Goal: Task Accomplishment & Management: Manage account settings

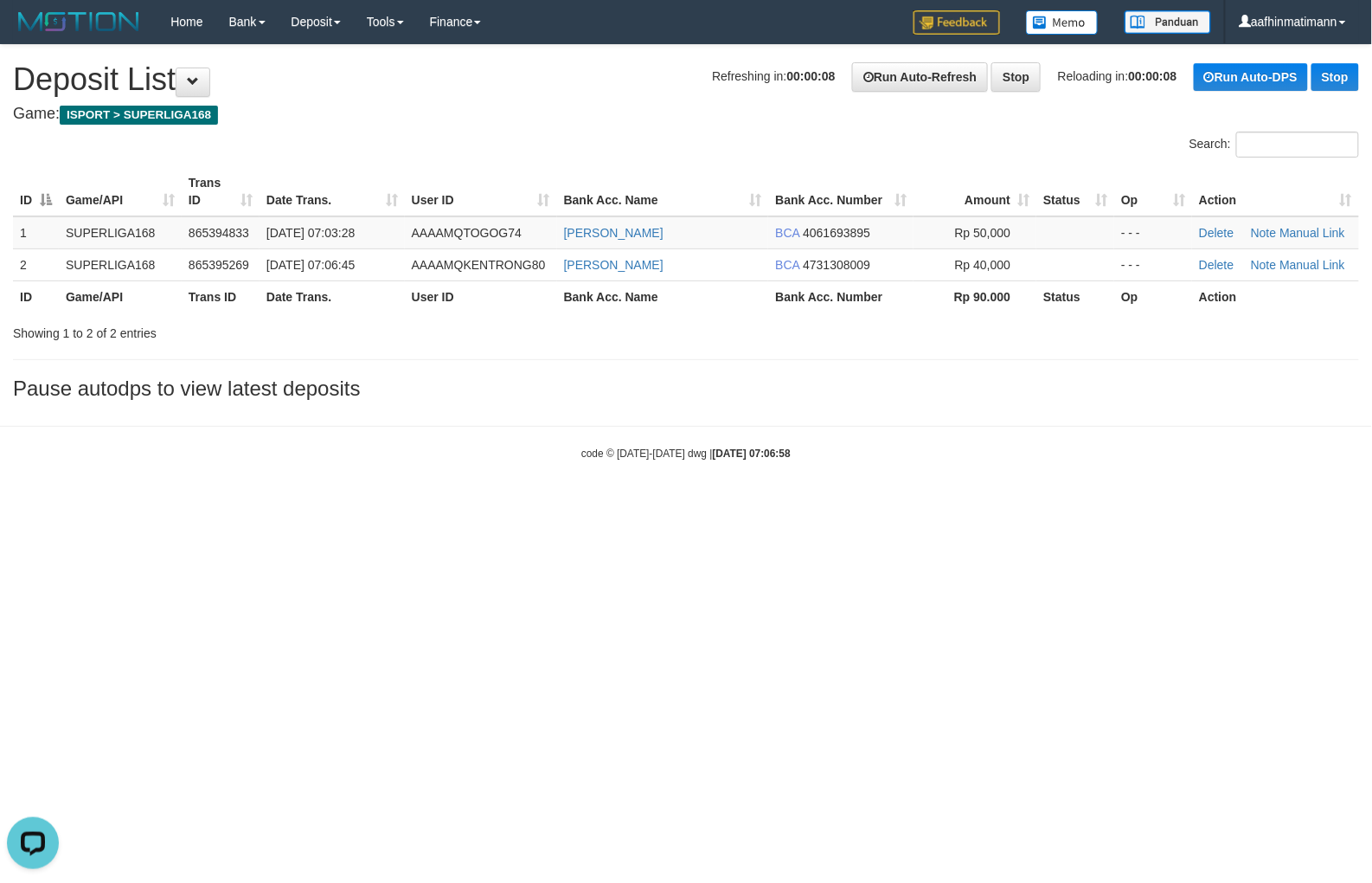
click at [603, 505] on html "Toggle navigation Home Bank Account List Load By Website Group [ISPORT] SUPERLI…" at bounding box center [686, 252] width 1372 height 505
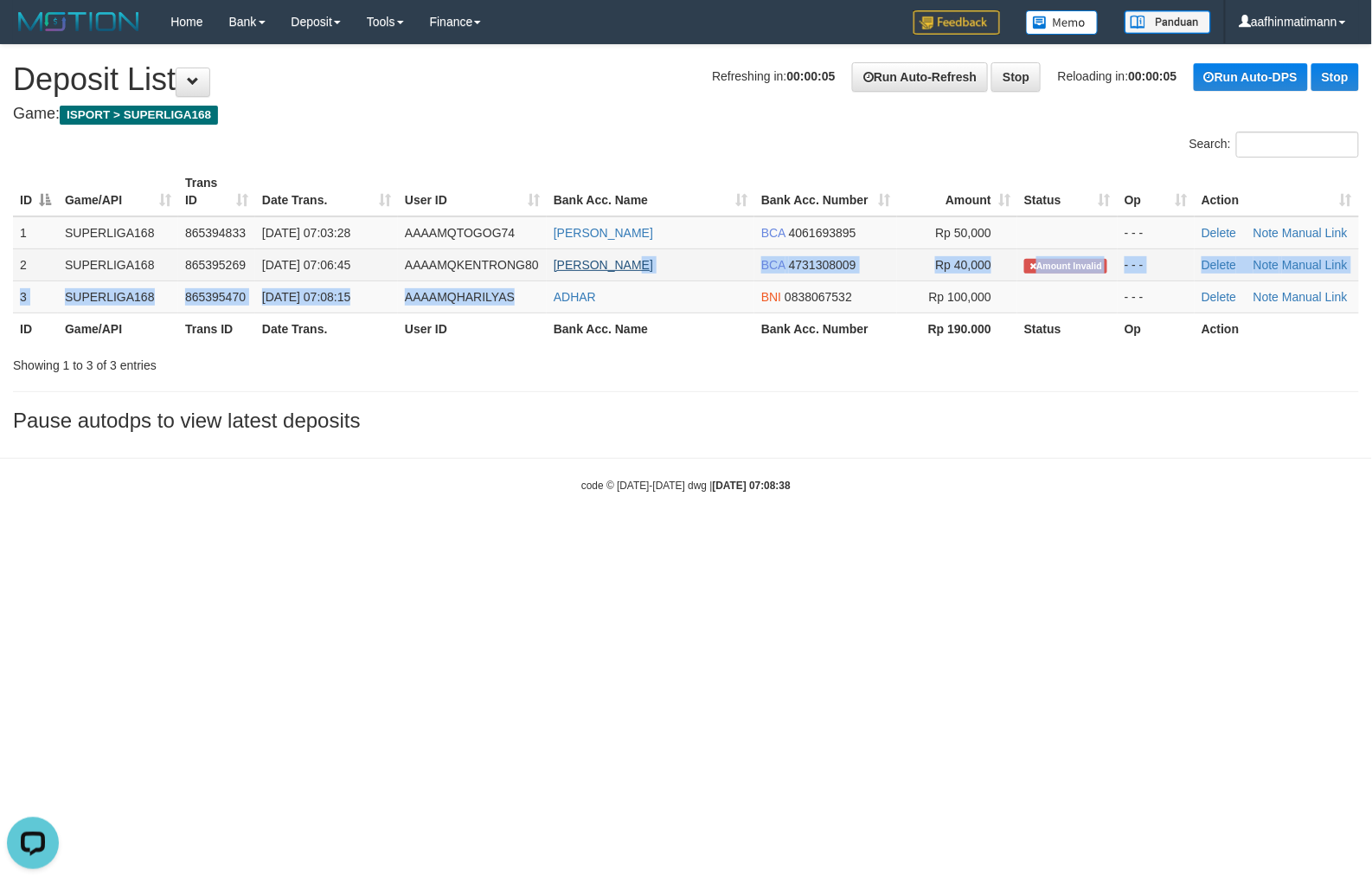
drag, startPoint x: 543, startPoint y: 280, endPoint x: 644, endPoint y: 261, distance: 102.8
click at [644, 263] on tbody "1 SUPERLIGA168 865394833 31/08/2025 07:03:28 AAAAMQTOGOG74 ASEP SETIAWAN BCA 40…" at bounding box center [686, 265] width 1347 height 97
click at [669, 255] on td "AGUS SANTOSO" at bounding box center [650, 265] width 208 height 32
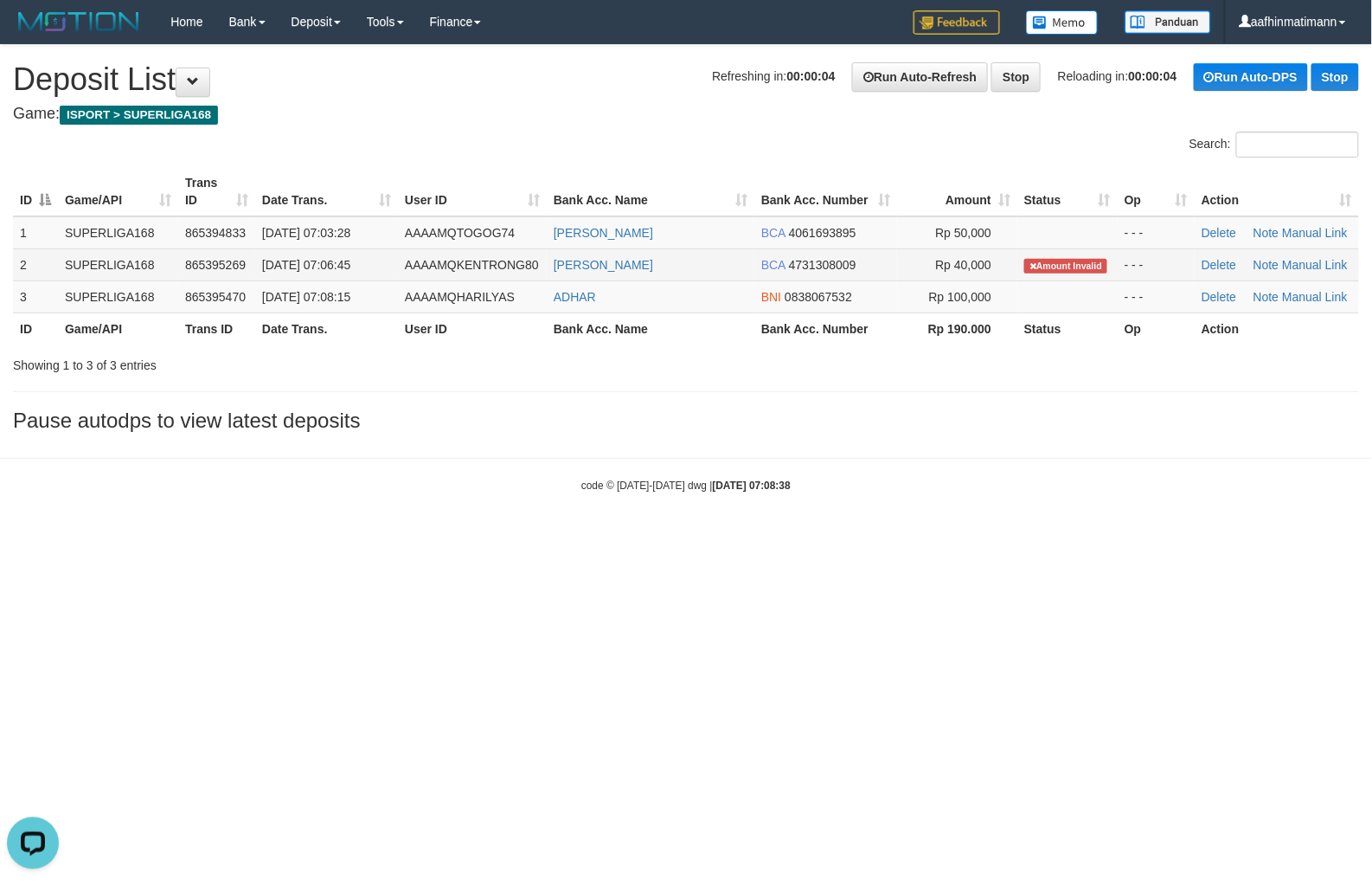
click at [669, 255] on td "AGUS SANTOSO" at bounding box center [650, 265] width 208 height 32
copy tr "AGUS SANTOSO"
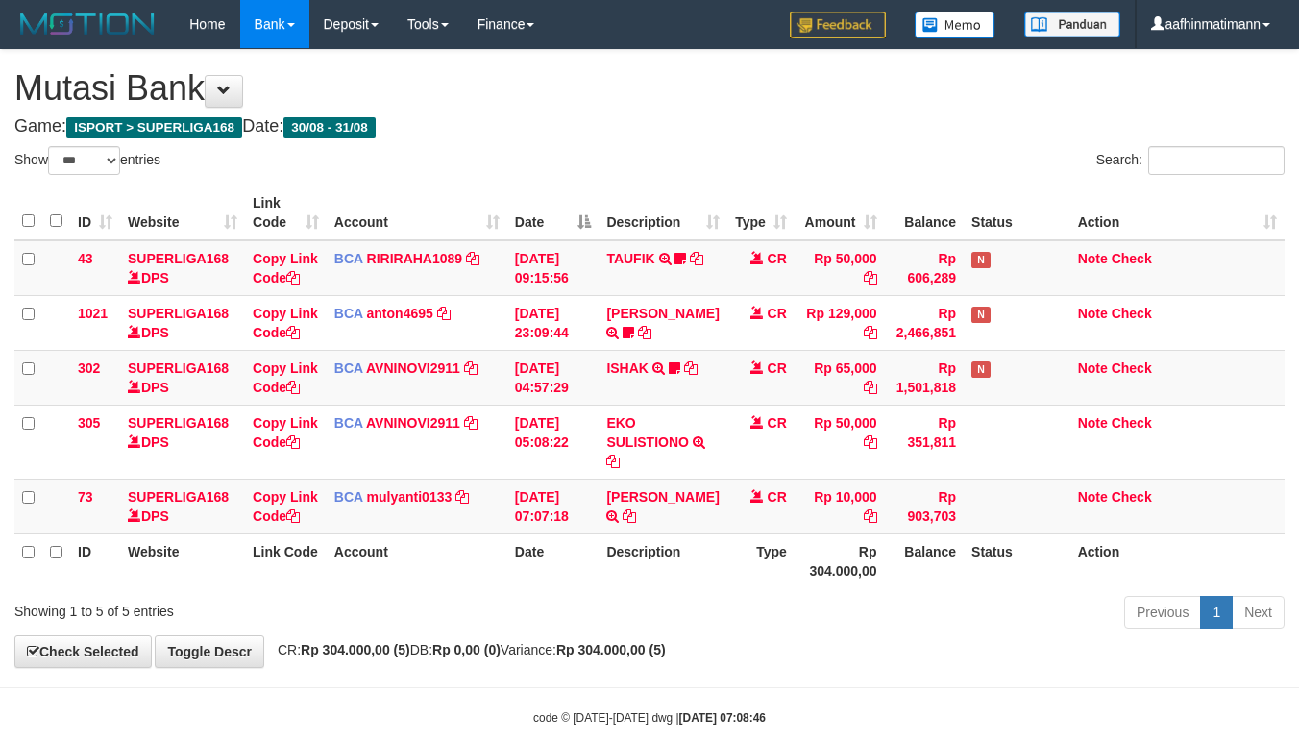
select select "***"
click at [562, 164] on div "Show ** ** ** *** entries" at bounding box center [324, 163] width 621 height 34
click at [649, 504] on link "[PERSON_NAME]" at bounding box center [662, 496] width 112 height 15
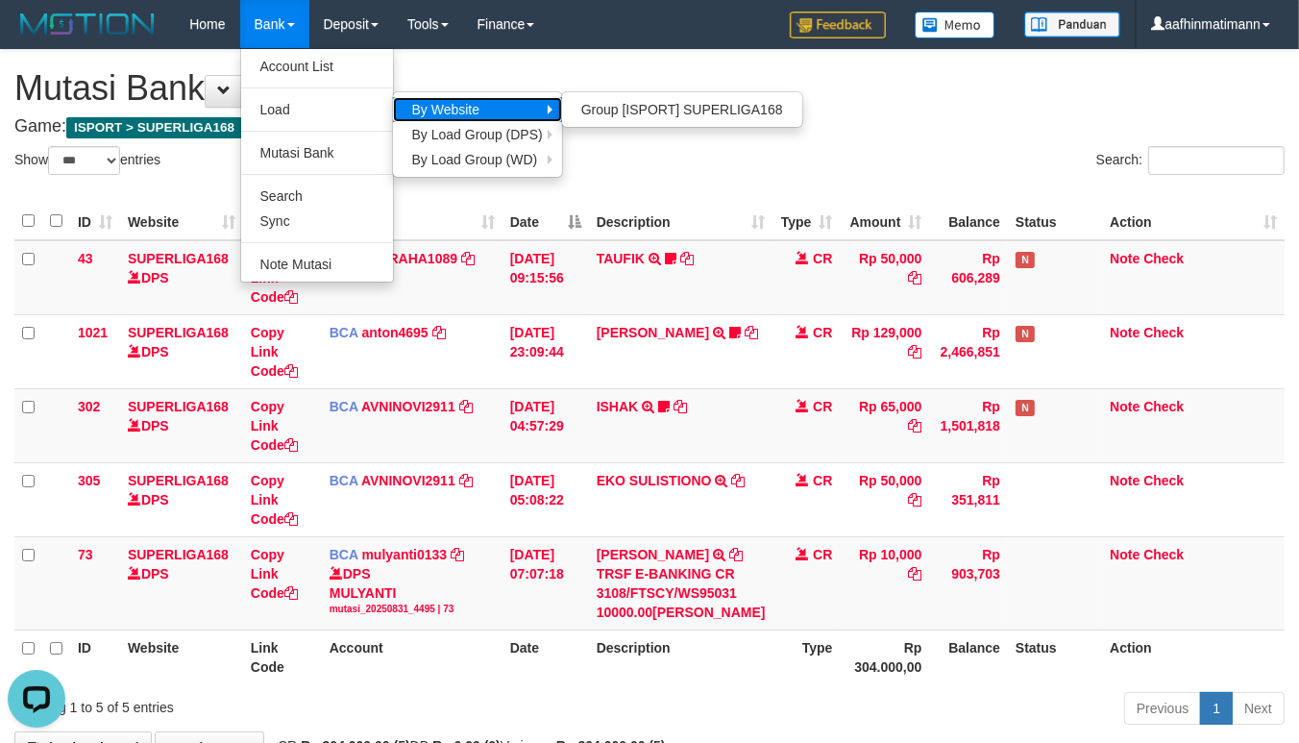
click at [395, 112] on link "By Website" at bounding box center [477, 109] width 169 height 25
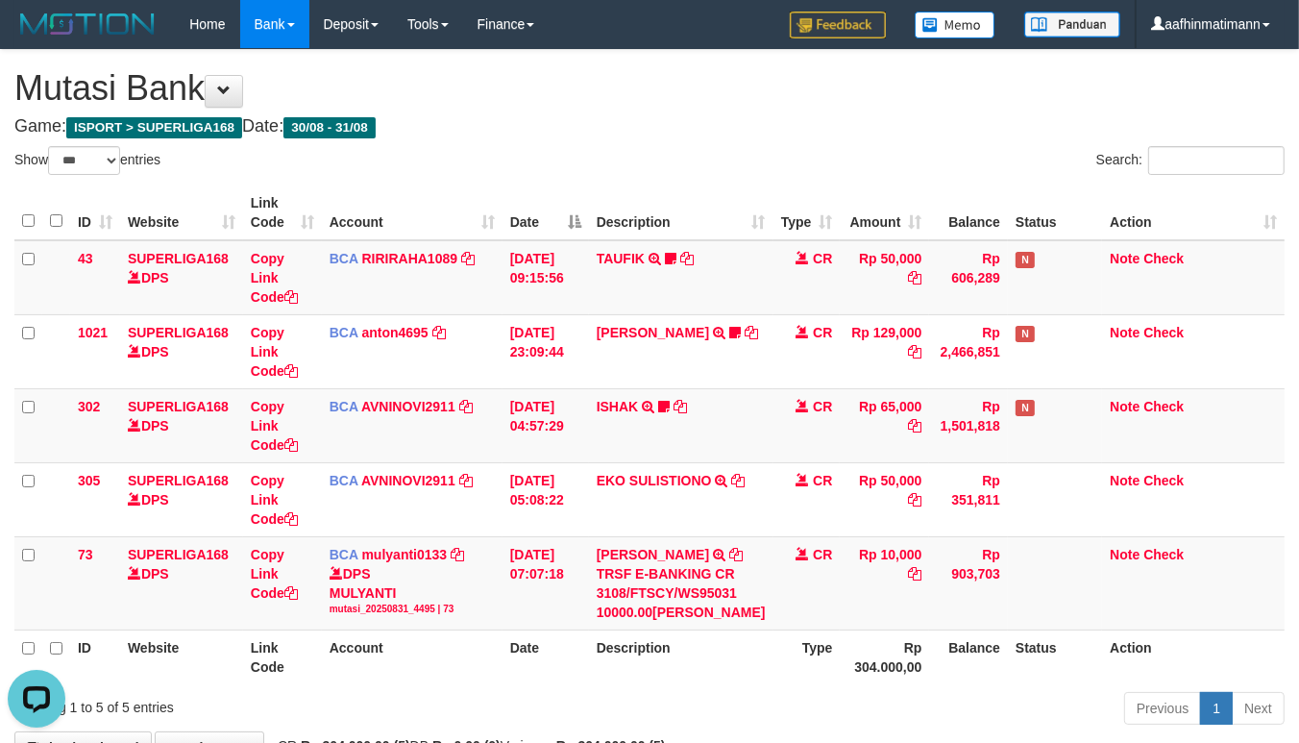
click at [454, 104] on h1 "Mutasi Bank" at bounding box center [649, 88] width 1270 height 38
click at [444, 102] on h1 "Mutasi Bank" at bounding box center [649, 88] width 1270 height 38
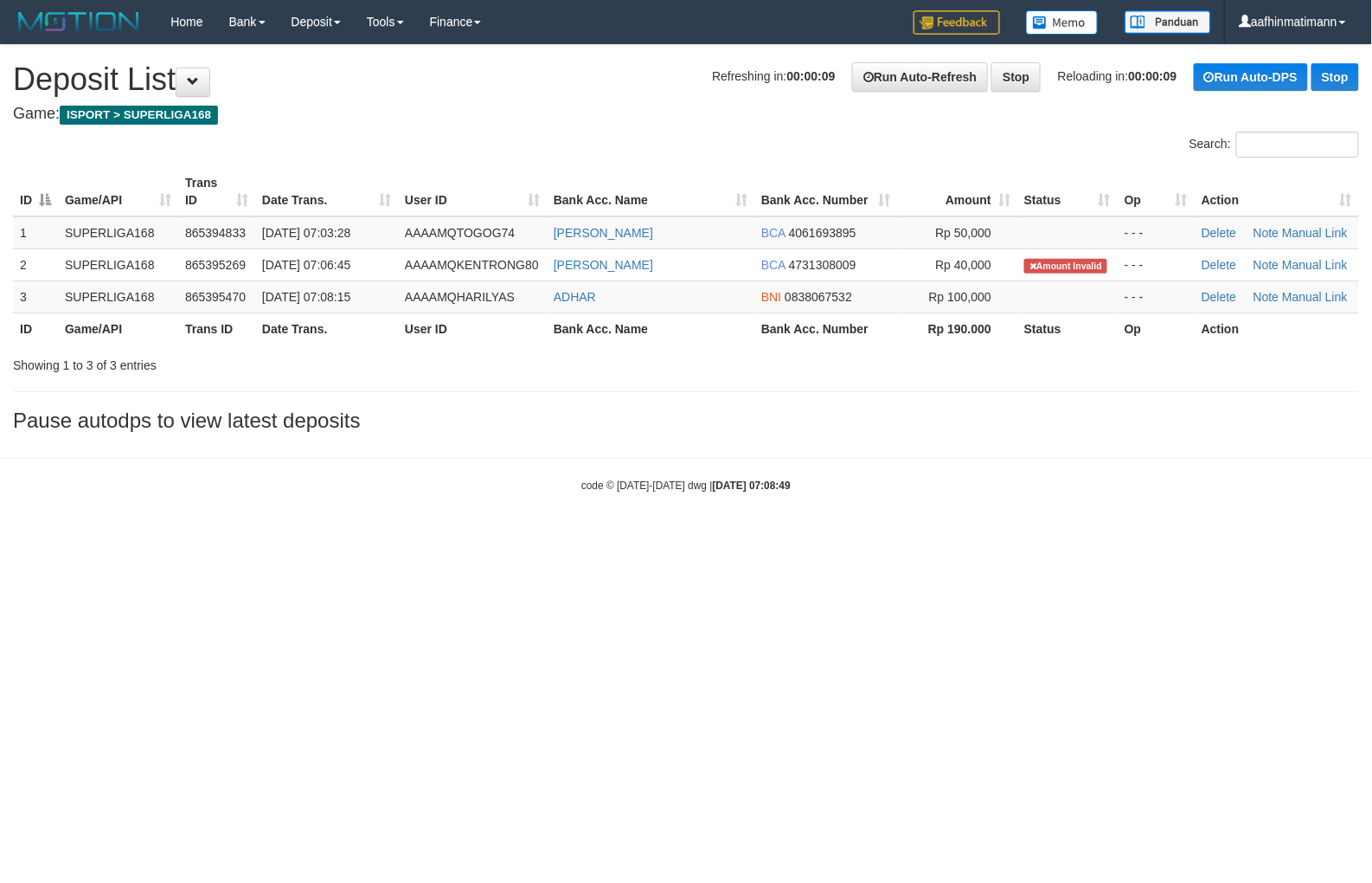
click at [439, 479] on div "code © 2012-2018 dwg | 2025/08/31 07:08:49" at bounding box center [686, 484] width 1372 height 17
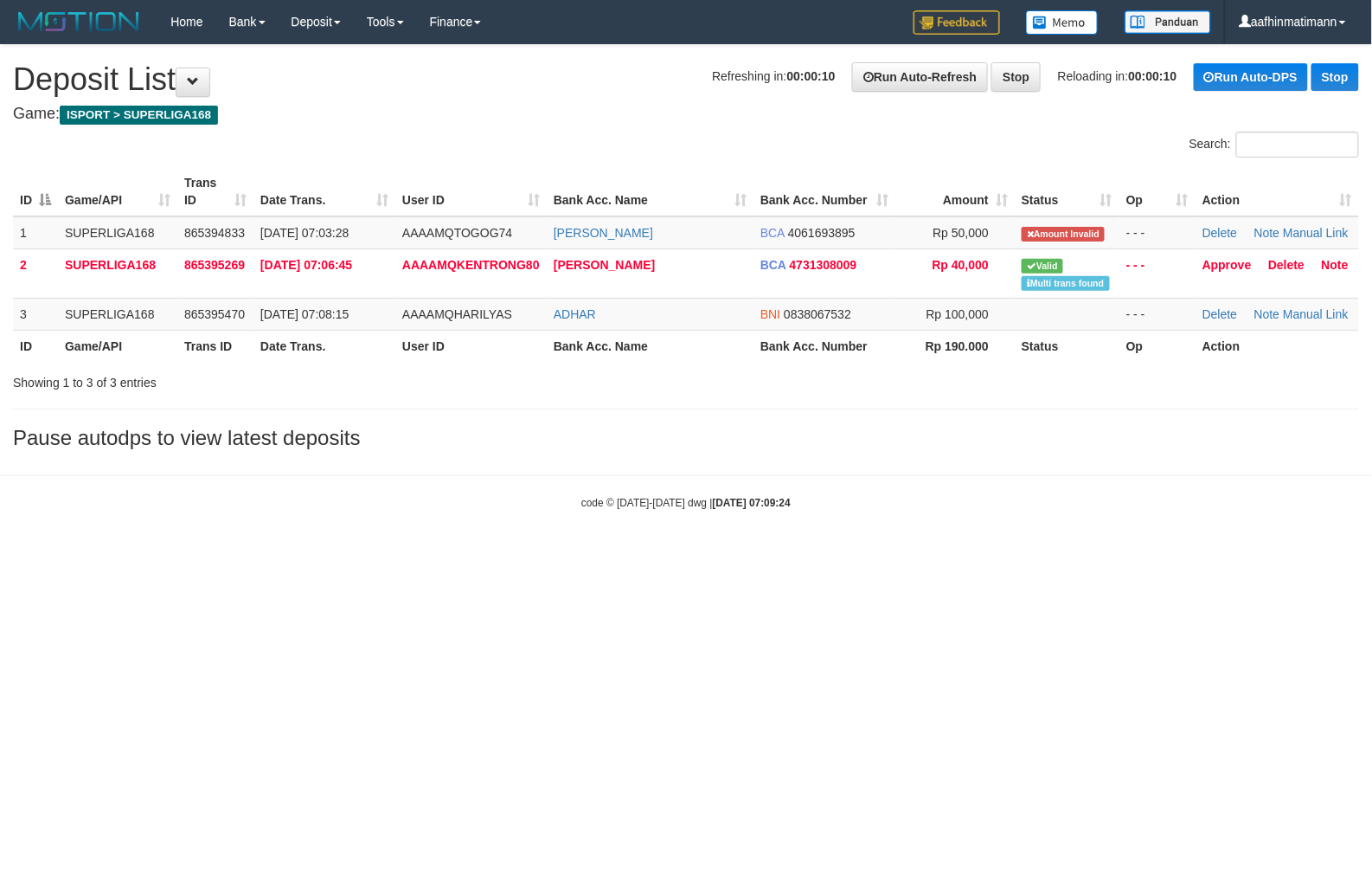
click at [945, 554] on html "Toggle navigation Home Bank Account List Load By Website Group [ISPORT] SUPERLI…" at bounding box center [686, 277] width 1372 height 554
click at [680, 554] on html "Toggle navigation Home Bank Account List Load By Website Group [ISPORT] SUPERLI…" at bounding box center [686, 277] width 1372 height 554
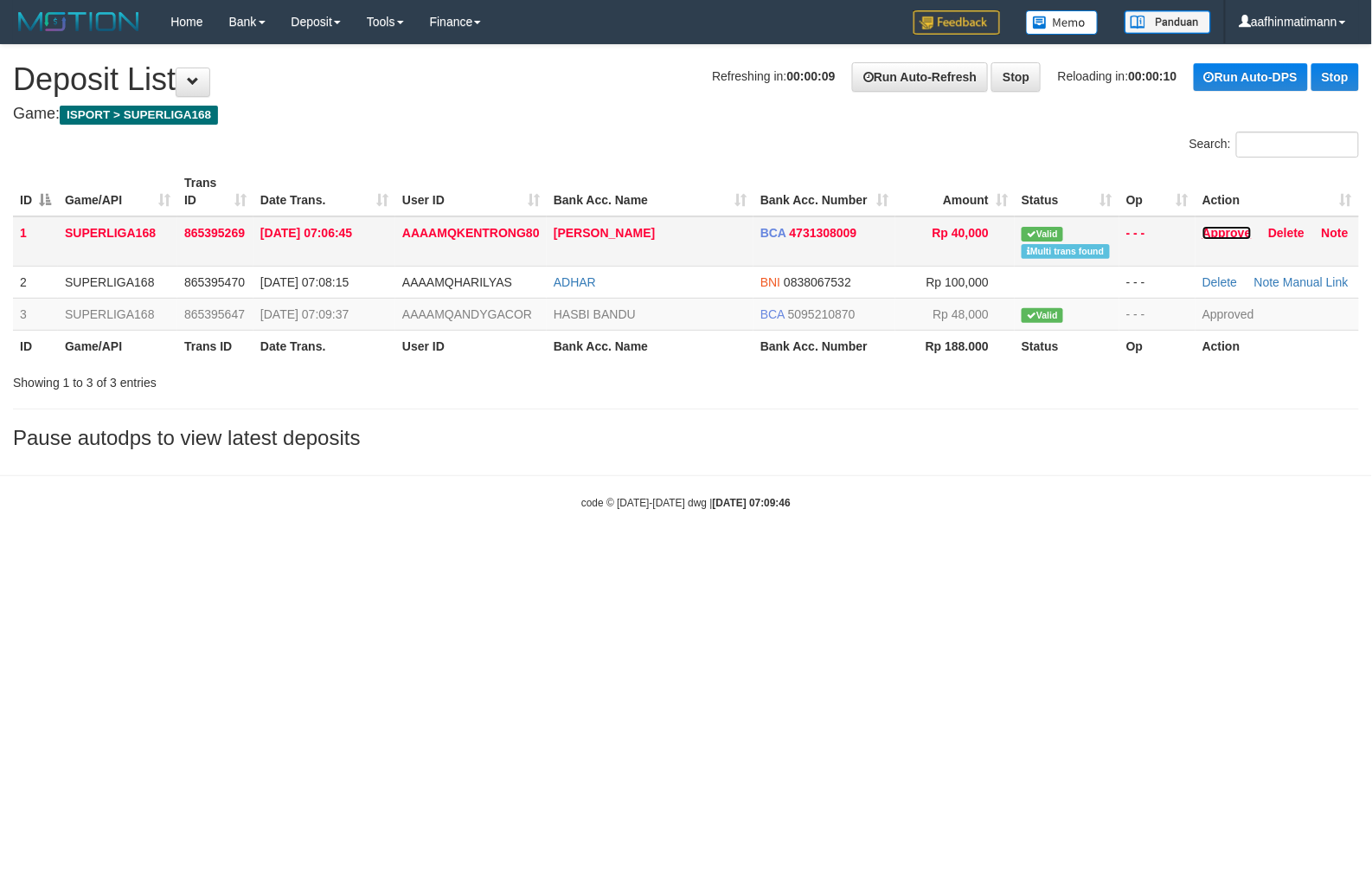
click at [1240, 232] on link "Approve" at bounding box center [1227, 232] width 50 height 14
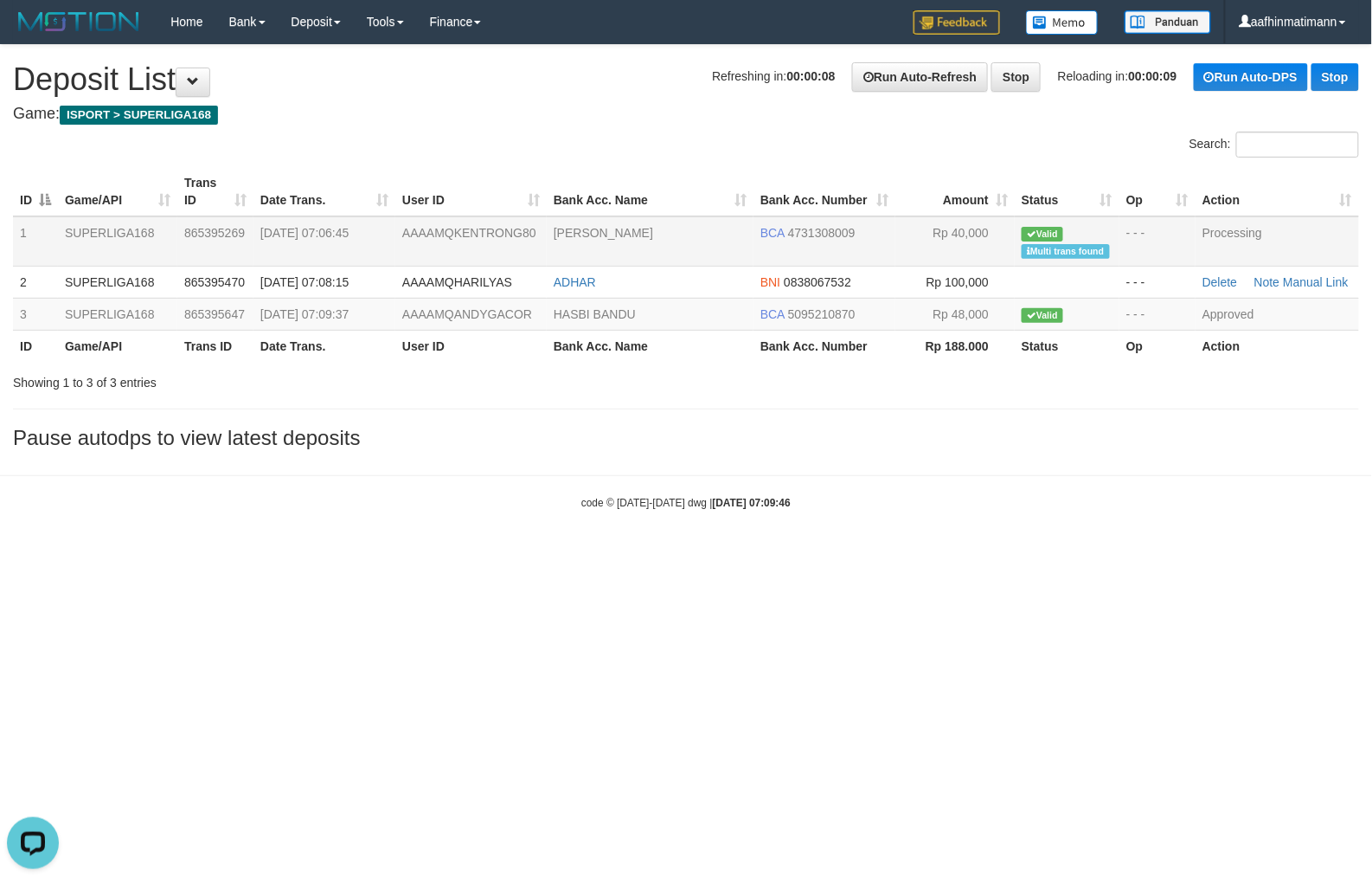
click at [485, 539] on body "Toggle navigation Home Bank Account List Load By Website Group [ISPORT] SUPERLI…" at bounding box center [686, 277] width 1372 height 554
click at [483, 539] on body "Toggle navigation Home Bank Account List Load By Website Group [ISPORT] SUPERLI…" at bounding box center [686, 277] width 1372 height 554
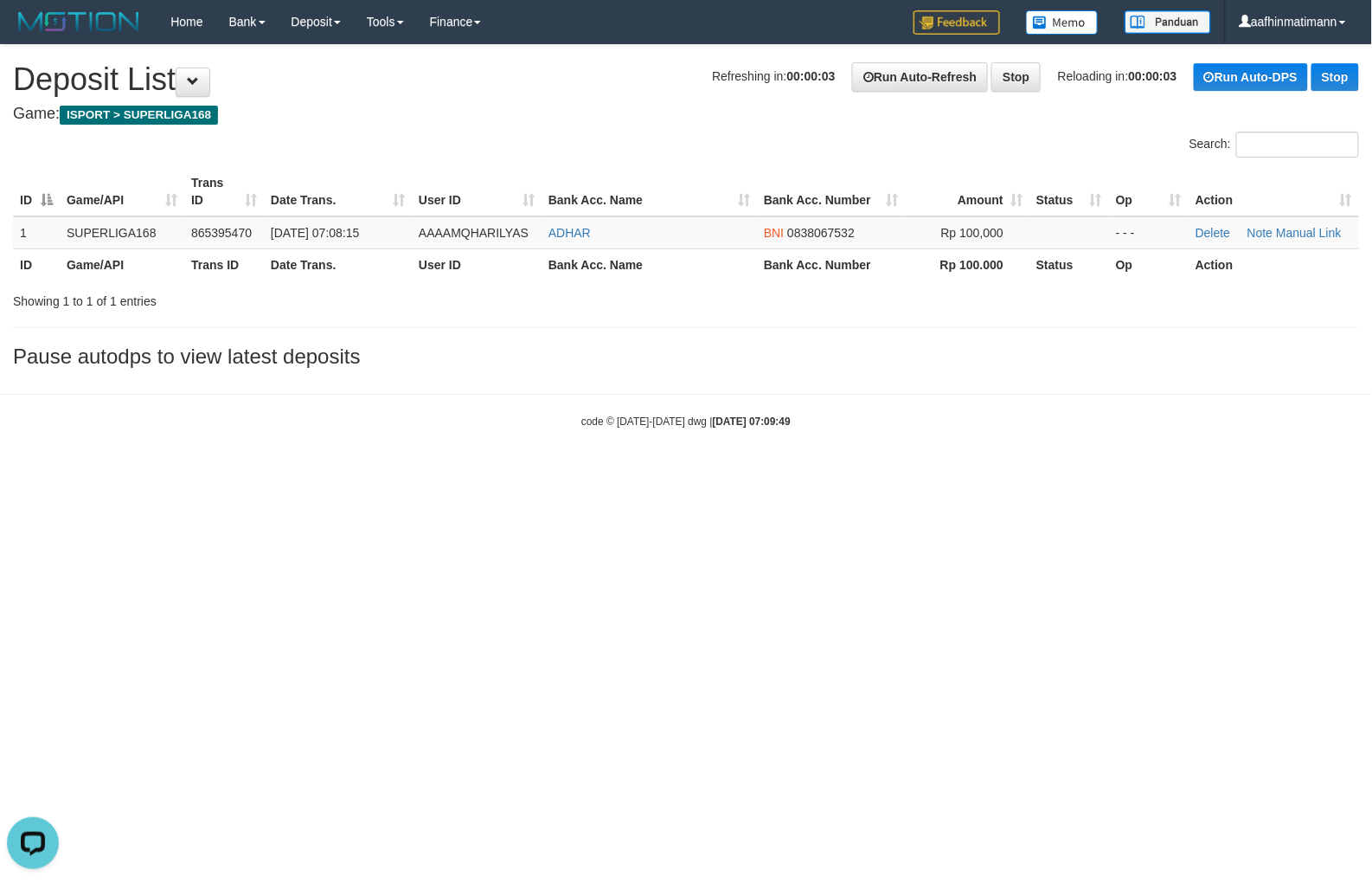
drag, startPoint x: 126, startPoint y: 575, endPoint x: 107, endPoint y: 575, distance: 19.0
click at [130, 472] on html "Toggle navigation Home Bank Account List Load By Website Group [ISPORT] SUPERLI…" at bounding box center [686, 236] width 1372 height 472
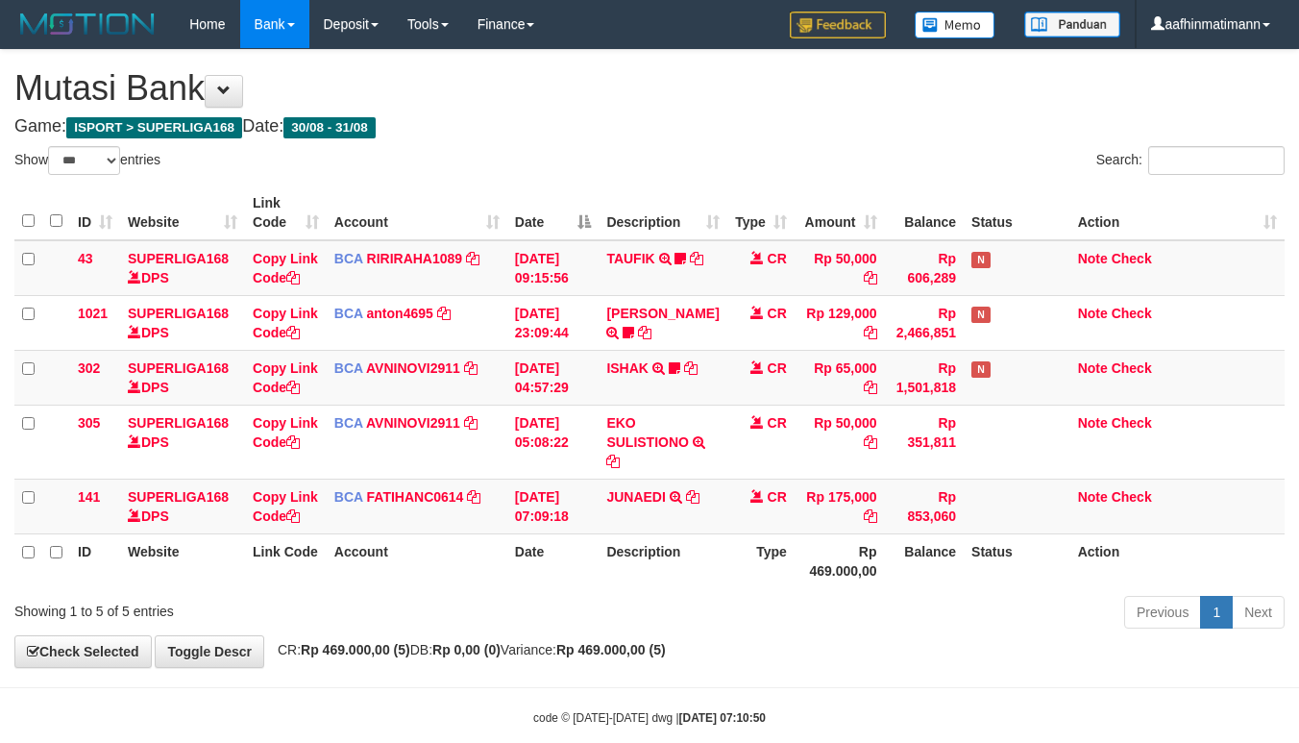
select select "***"
drag, startPoint x: 1005, startPoint y: 151, endPoint x: 1079, endPoint y: 241, distance: 116.7
click at [1082, 241] on td "Note Check" at bounding box center [1177, 268] width 214 height 56
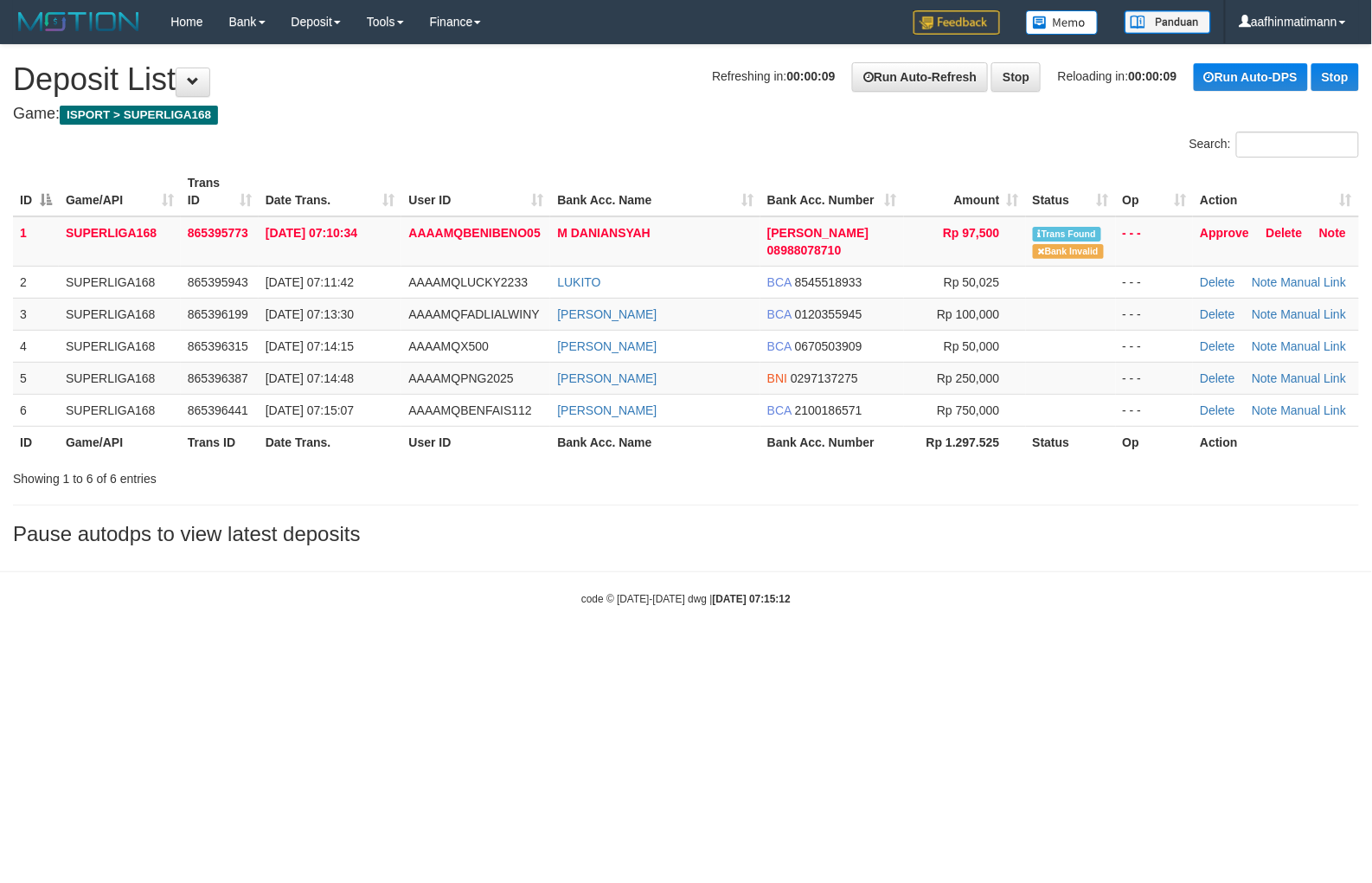
click at [621, 569] on body "Toggle navigation Home Bank Account List Load By Website Group [ISPORT] SUPERLI…" at bounding box center [686, 324] width 1372 height 650
click at [1230, 231] on link "Approve" at bounding box center [1224, 232] width 50 height 14
click at [420, 532] on h3 "Pause autodps to view latest deposits" at bounding box center [686, 533] width 1347 height 23
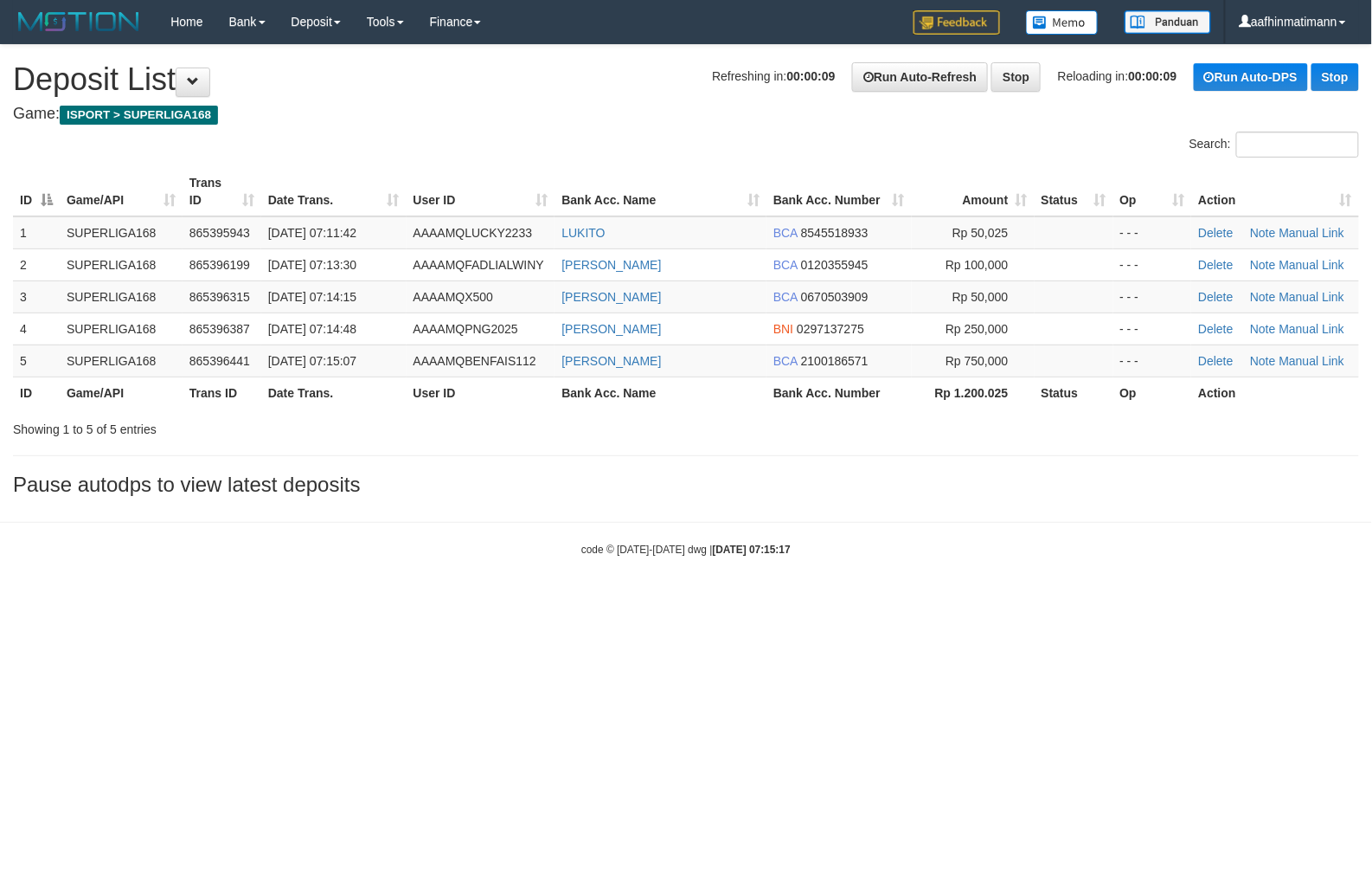
click at [154, 601] on html "Toggle navigation Home Bank Account List Load By Website Group [ISPORT] SUPERLI…" at bounding box center [686, 300] width 1372 height 601
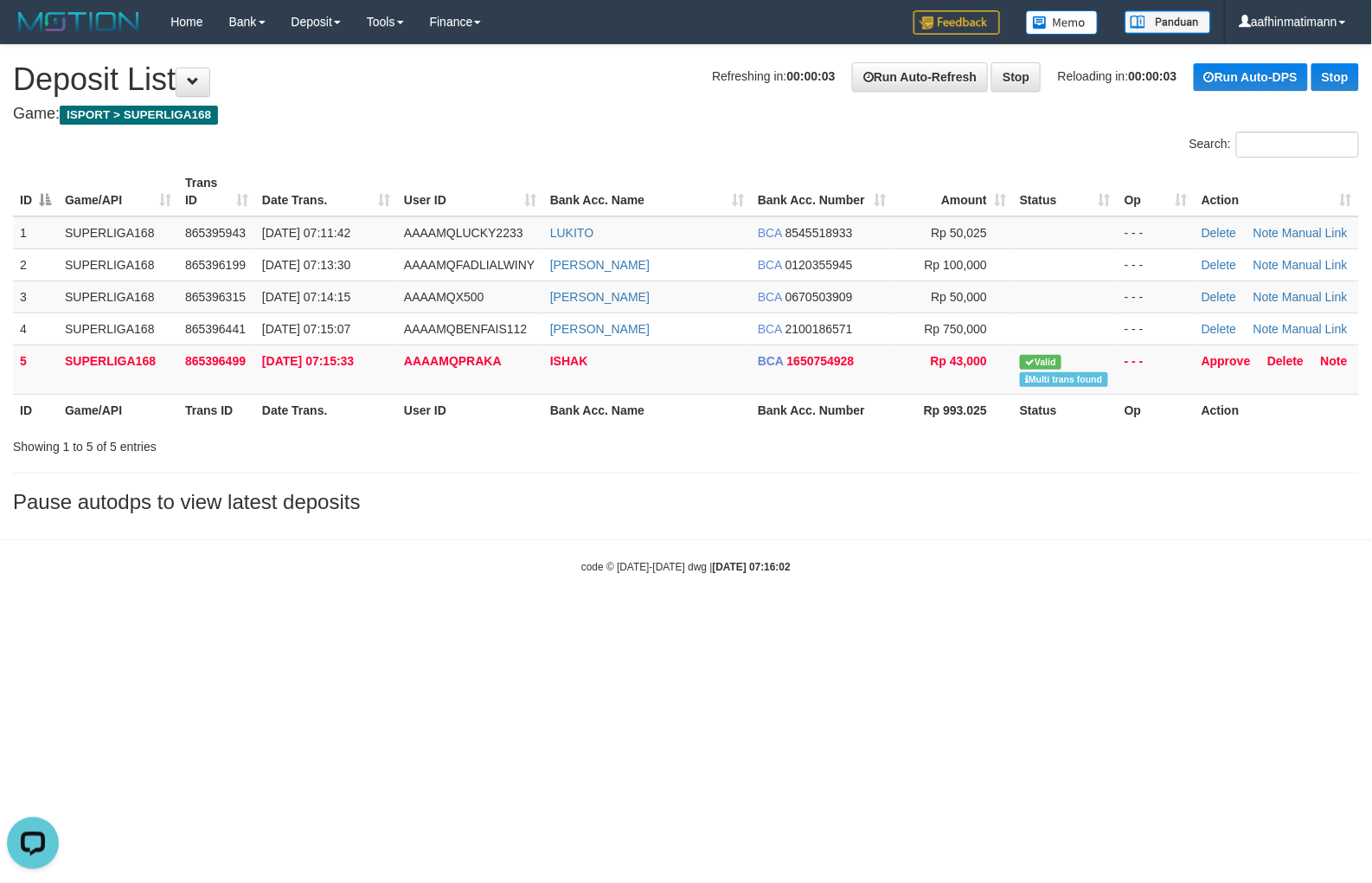
click at [715, 565] on strong "[DATE] 07:16:02" at bounding box center [752, 566] width 77 height 12
click at [1227, 358] on link "Approve" at bounding box center [1226, 360] width 50 height 14
click at [634, 472] on hr at bounding box center [686, 472] width 1347 height 1
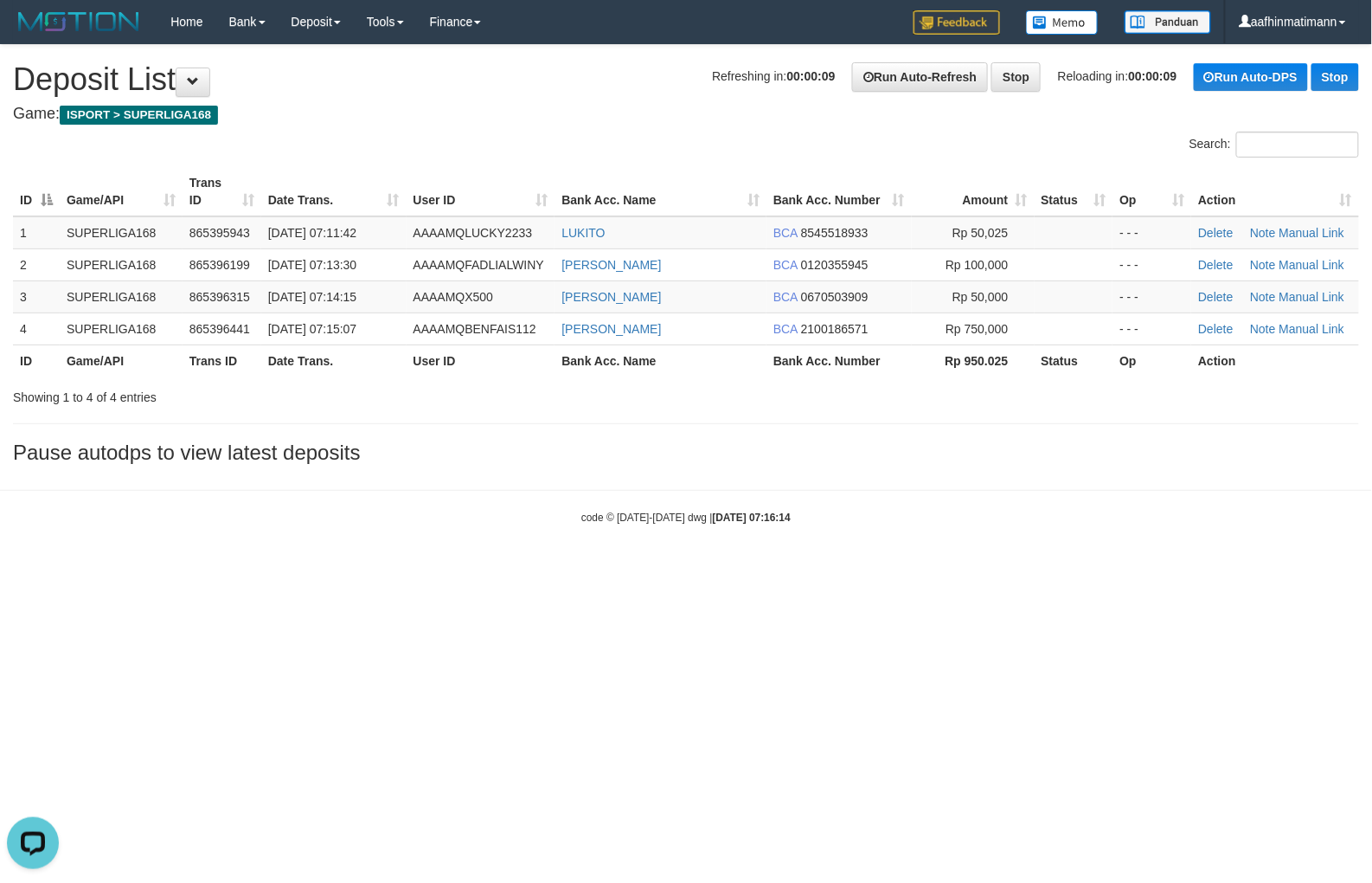
click at [383, 423] on hr at bounding box center [686, 423] width 1347 height 1
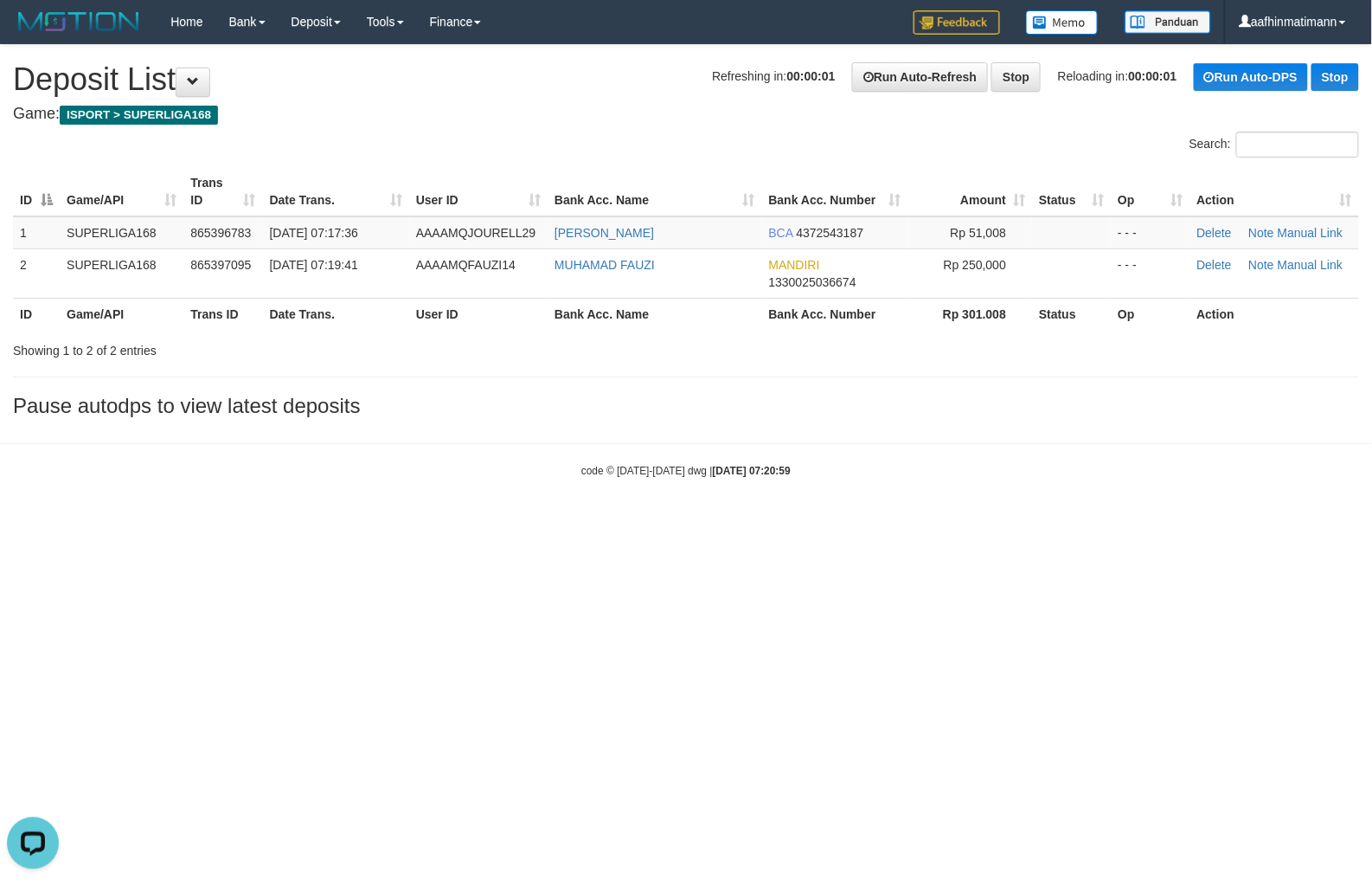
drag, startPoint x: 659, startPoint y: 500, endPoint x: 522, endPoint y: 560, distance: 149.6
click at [659, 500] on body "Toggle navigation Home Bank Account List Load By Website Group [ISPORT] SUPERLI…" at bounding box center [686, 260] width 1372 height 522
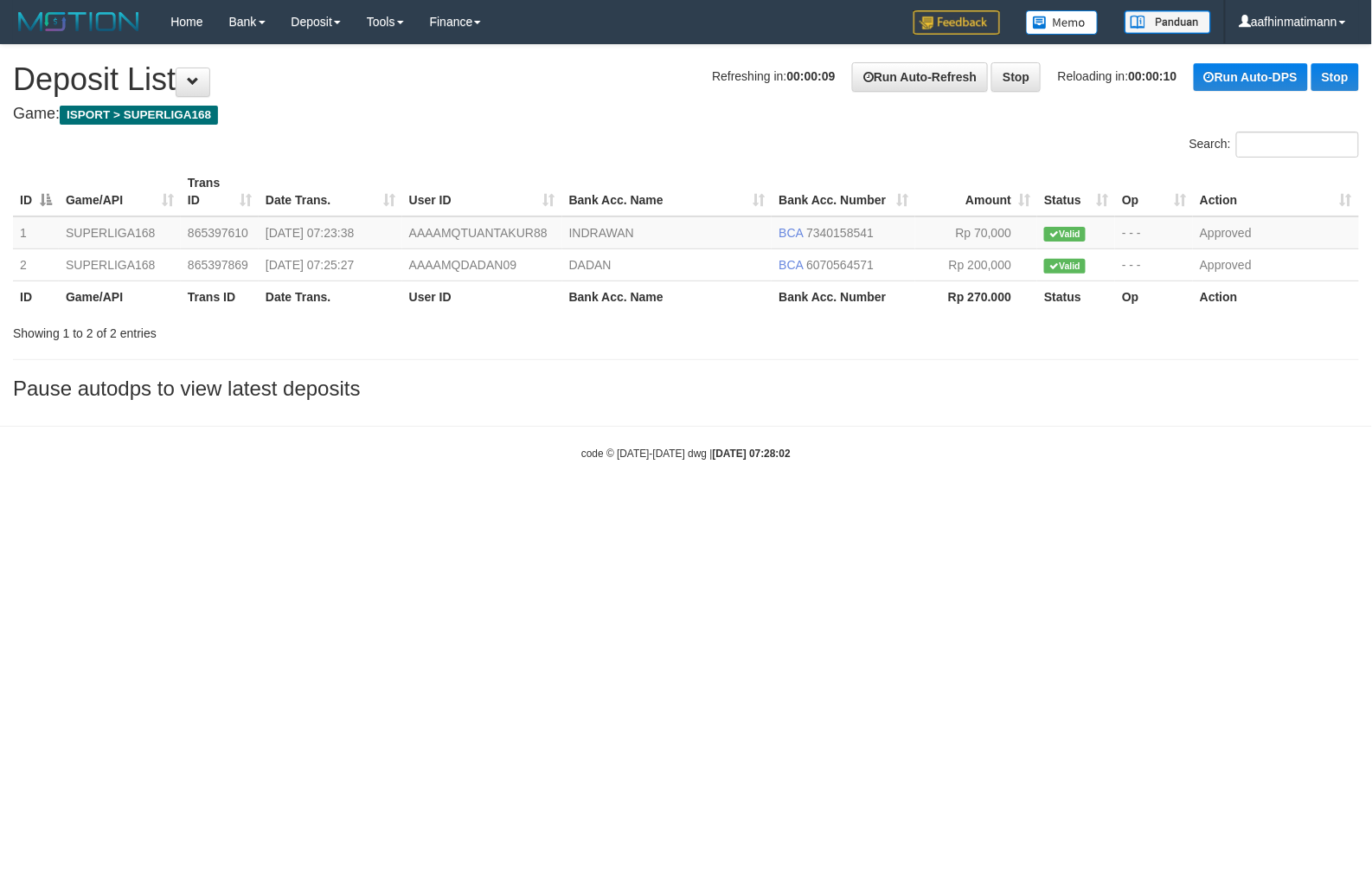
click at [719, 505] on html "Toggle navigation Home Bank Account List Load By Website Group [ISPORT] SUPERLI…" at bounding box center [686, 252] width 1372 height 505
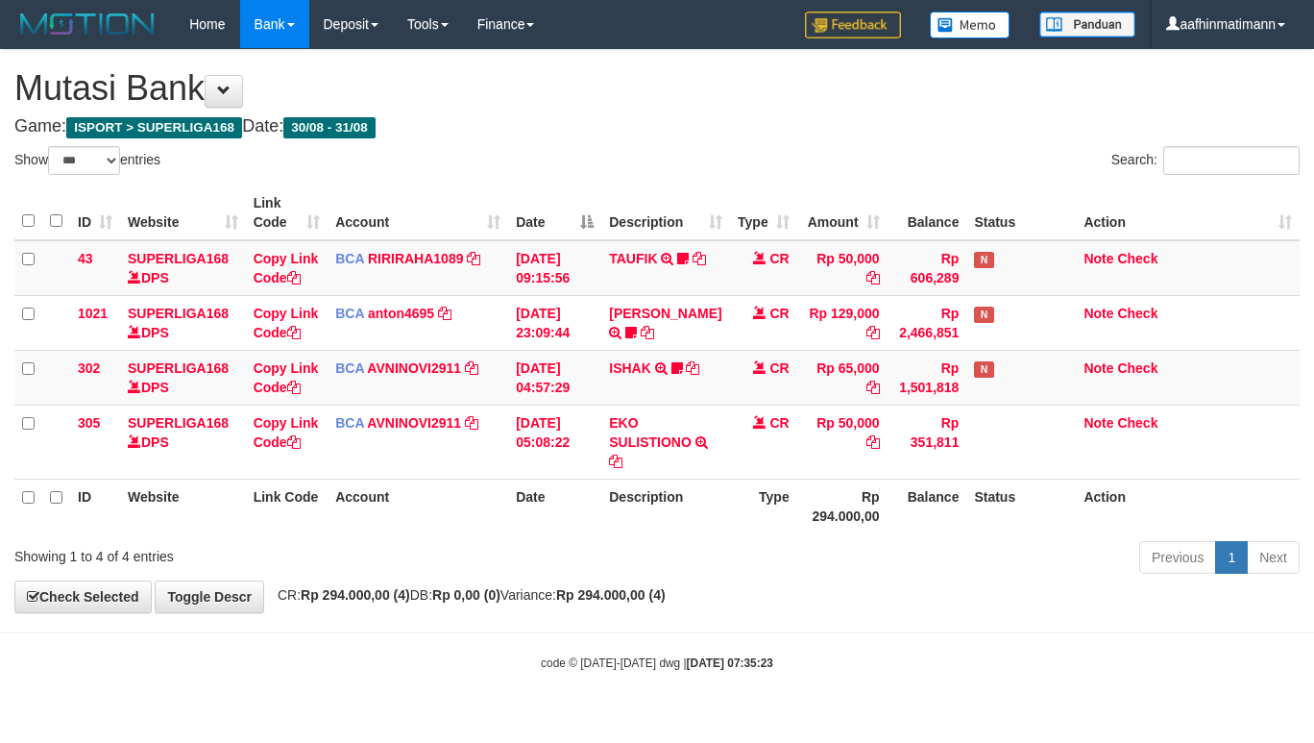
select select "***"
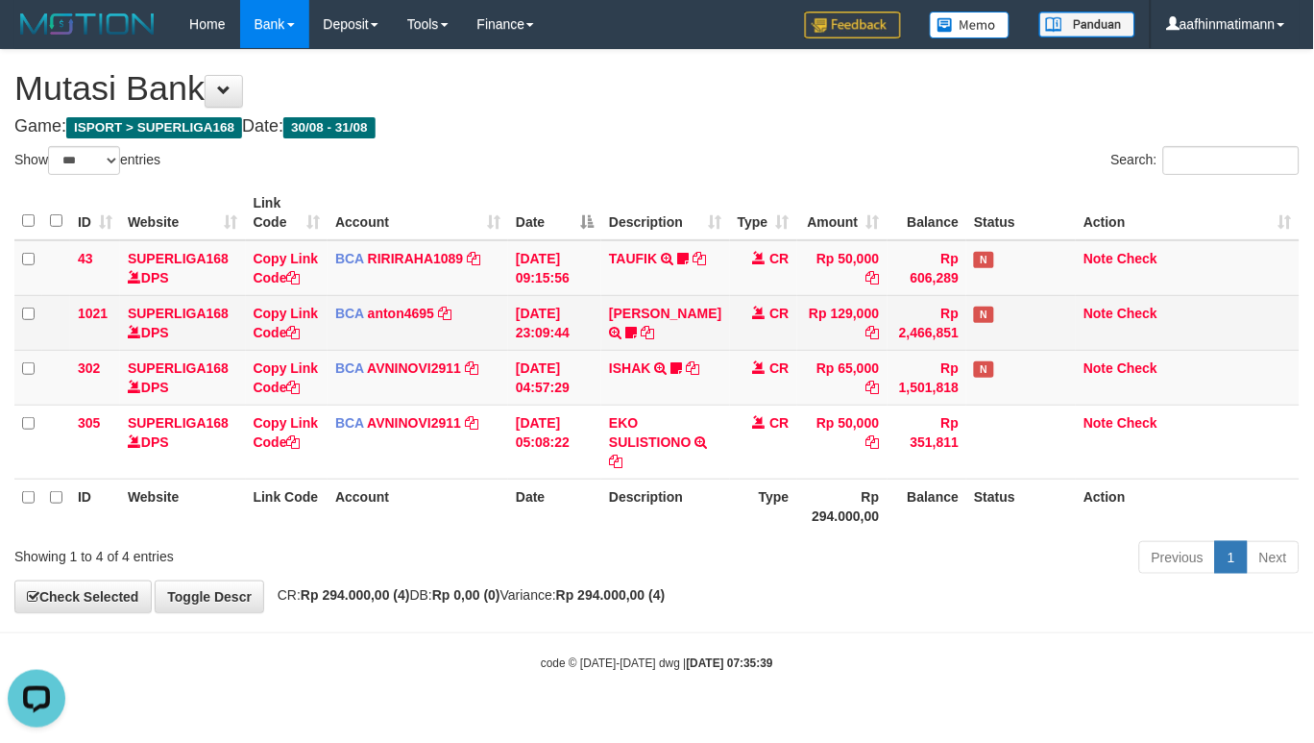
click at [459, 308] on td "BCA anton4695 DPS ANTON mutasi_20250830_4894 | 1021 mutasi_20250830_4894 | 1021" at bounding box center [418, 322] width 181 height 55
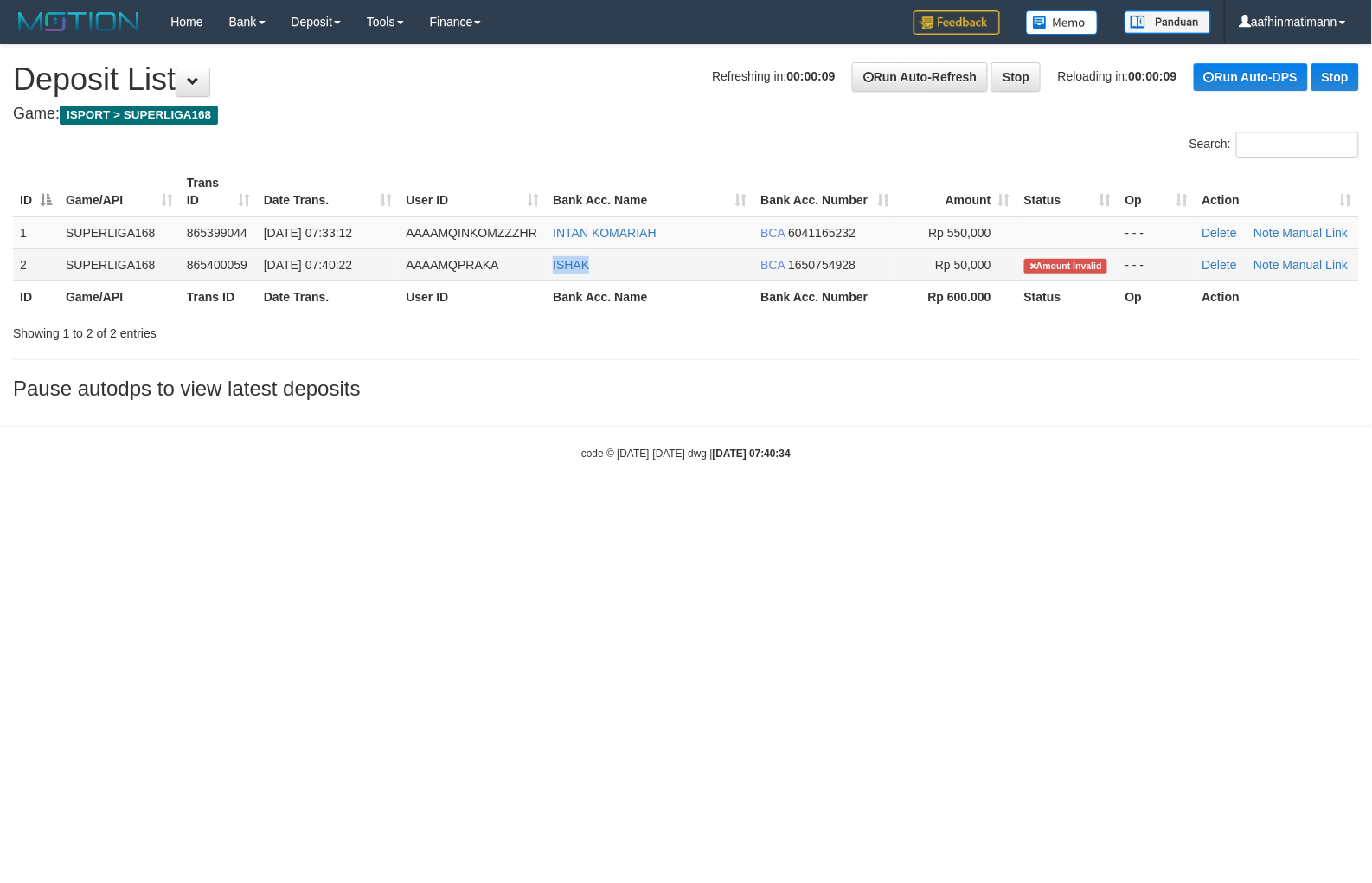
copy link "ISHAK"
drag, startPoint x: 549, startPoint y: 277, endPoint x: 620, endPoint y: 281, distance: 71.1
click at [620, 278] on td "ISHAK" at bounding box center [650, 265] width 208 height 32
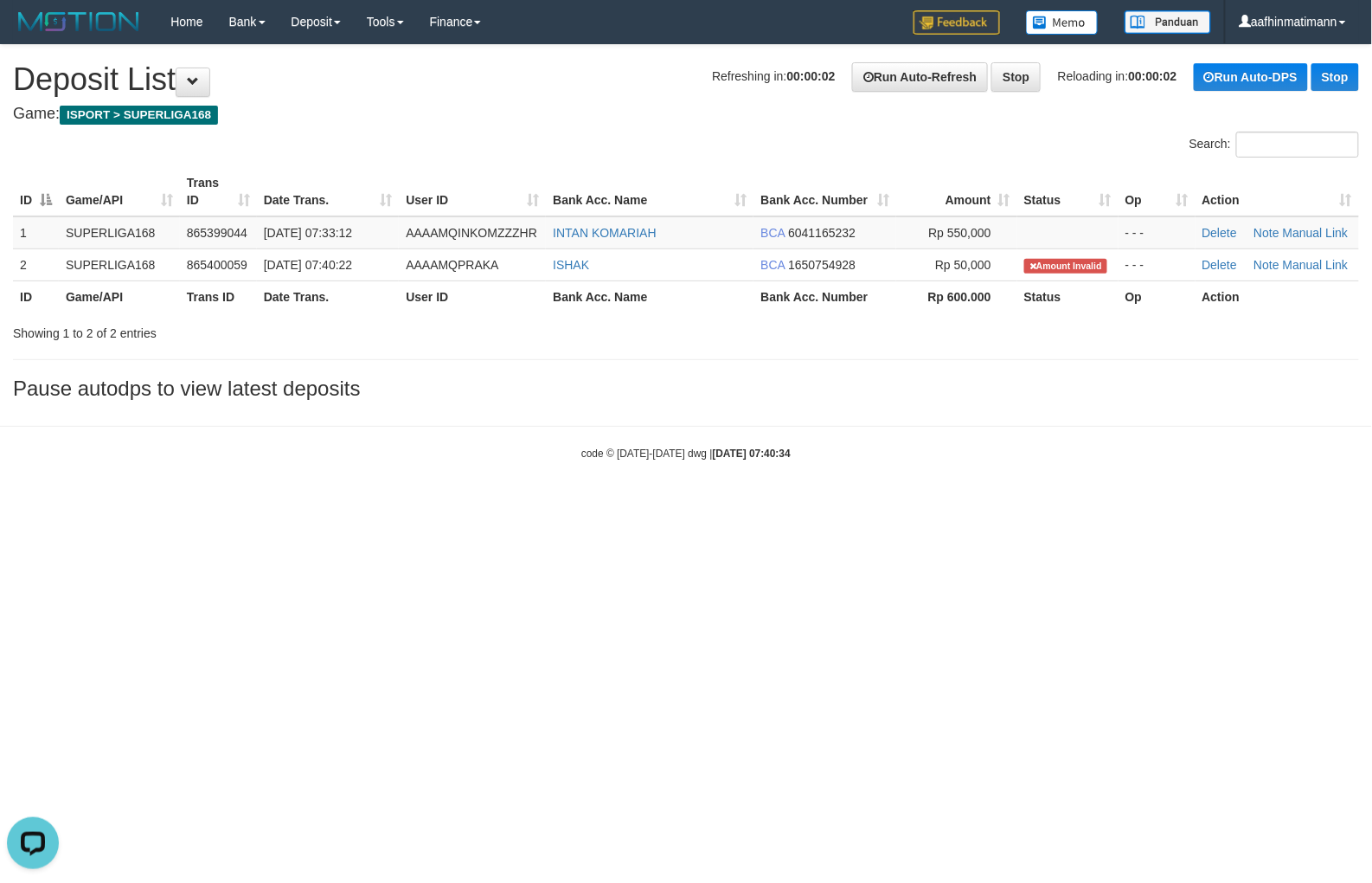
click at [492, 505] on html "Toggle navigation Home Bank Account List Load By Website Group [ISPORT] SUPERLI…" at bounding box center [686, 252] width 1372 height 505
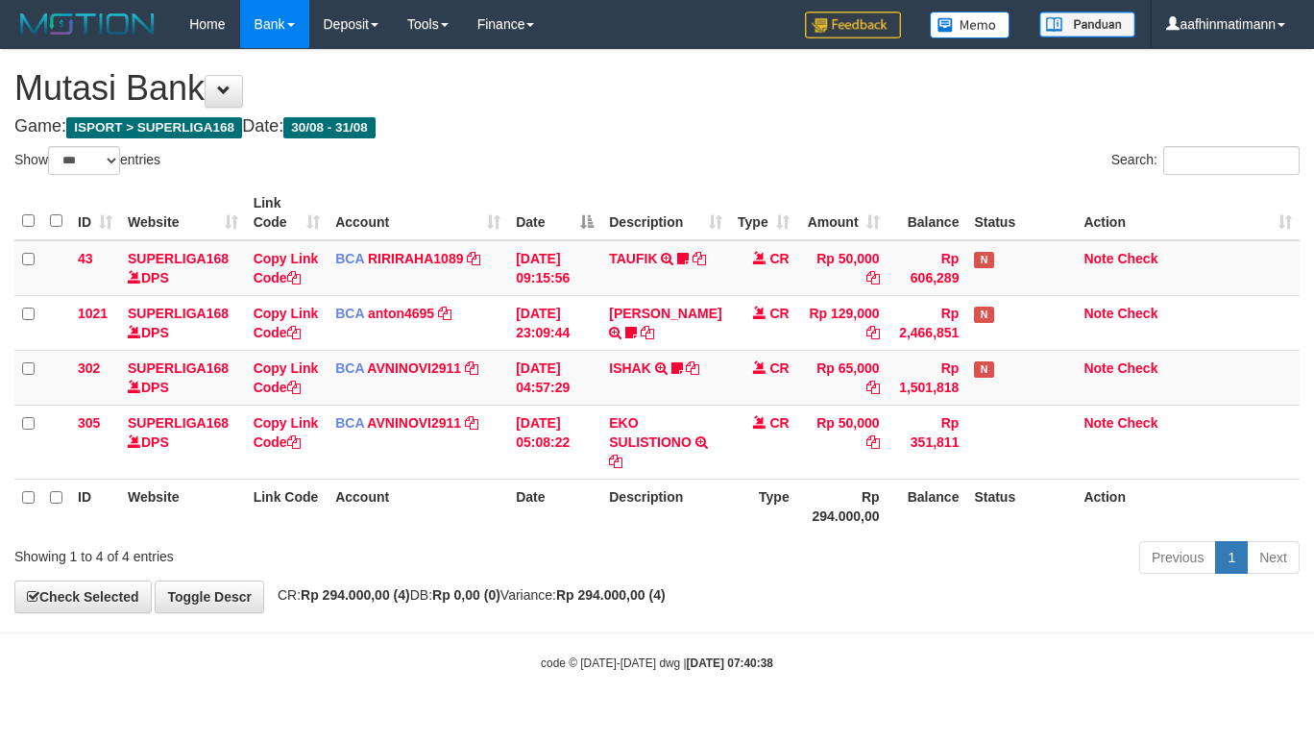
select select "***"
click at [637, 360] on link "ISHAK" at bounding box center [630, 367] width 42 height 15
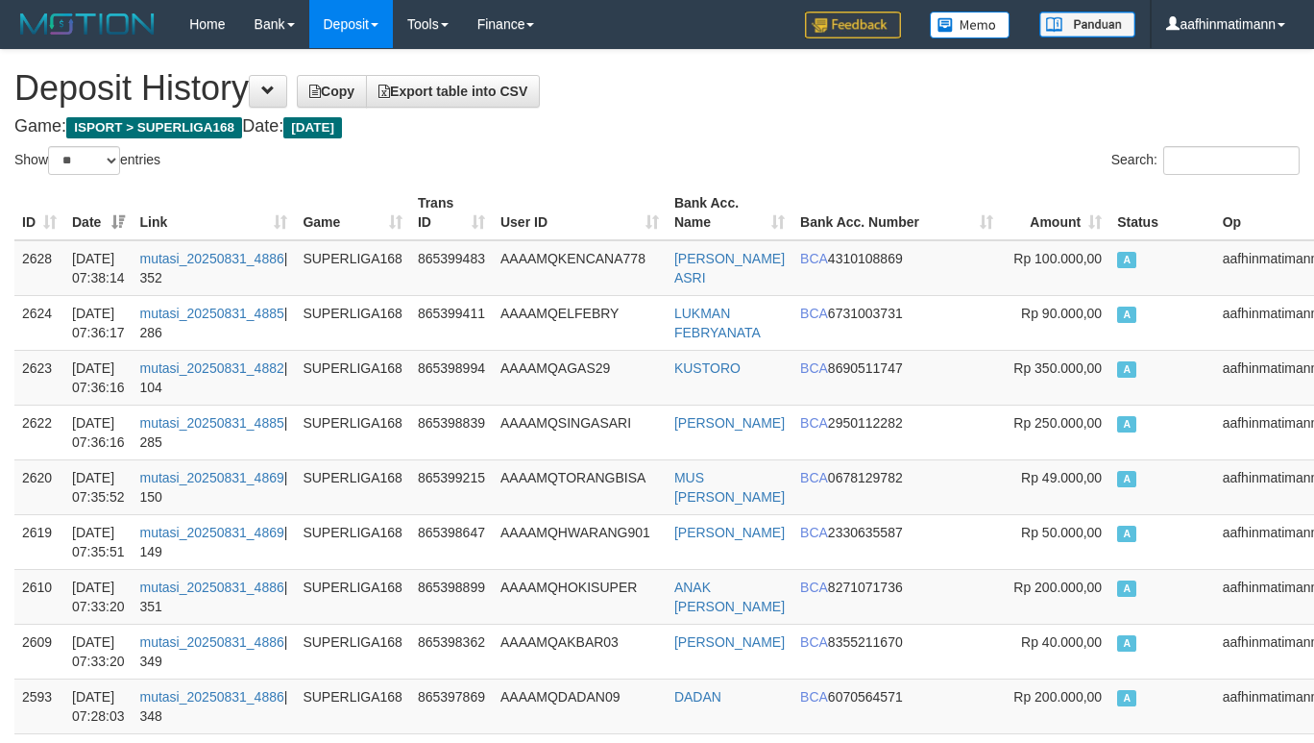
select select "**"
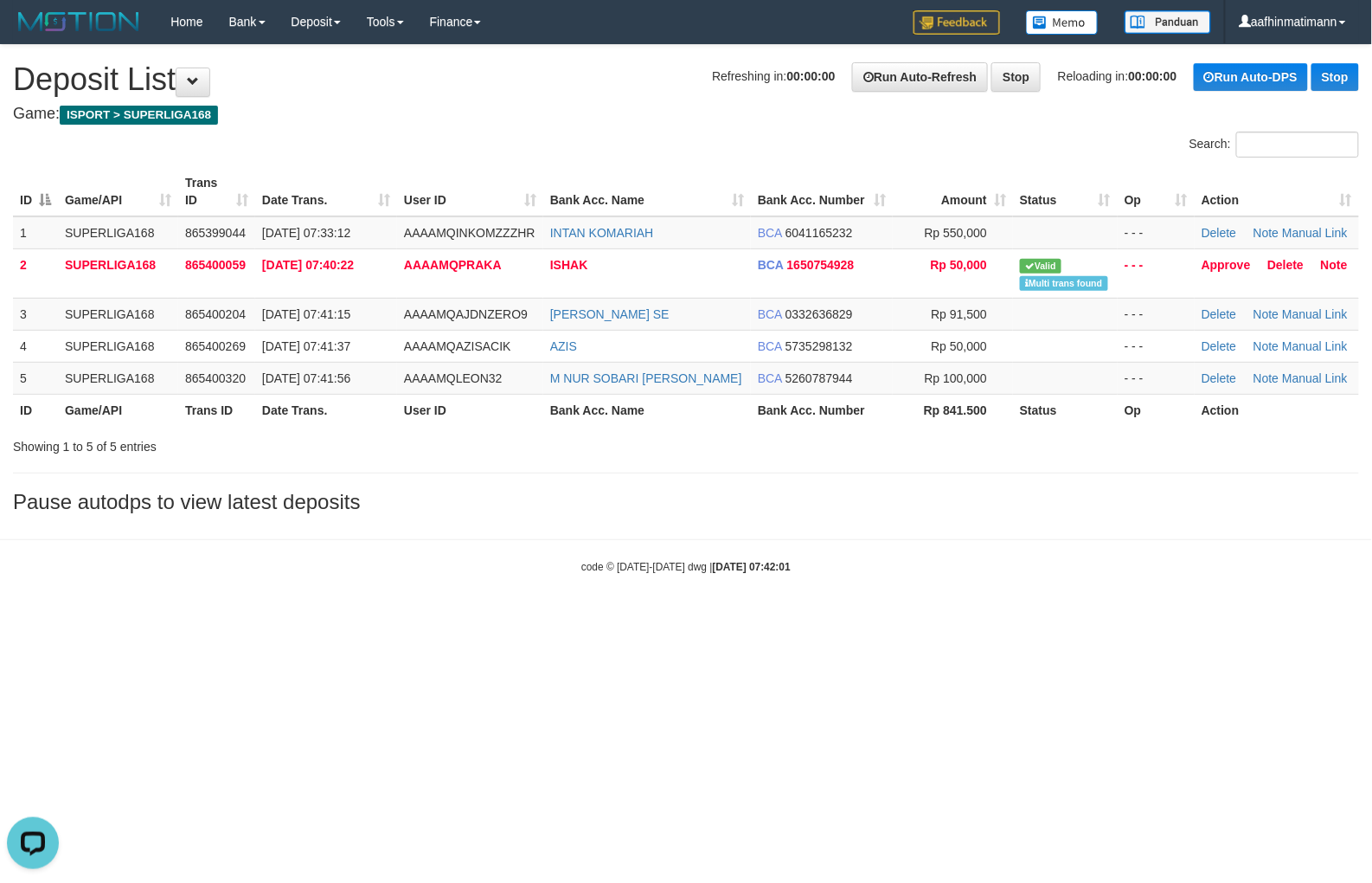
drag, startPoint x: 573, startPoint y: 554, endPoint x: 697, endPoint y: 439, distance: 169.1
click at [575, 554] on body "Toggle navigation Home Bank Account List Load By Website Group [ISPORT] SUPERLI…" at bounding box center [686, 309] width 1372 height 618
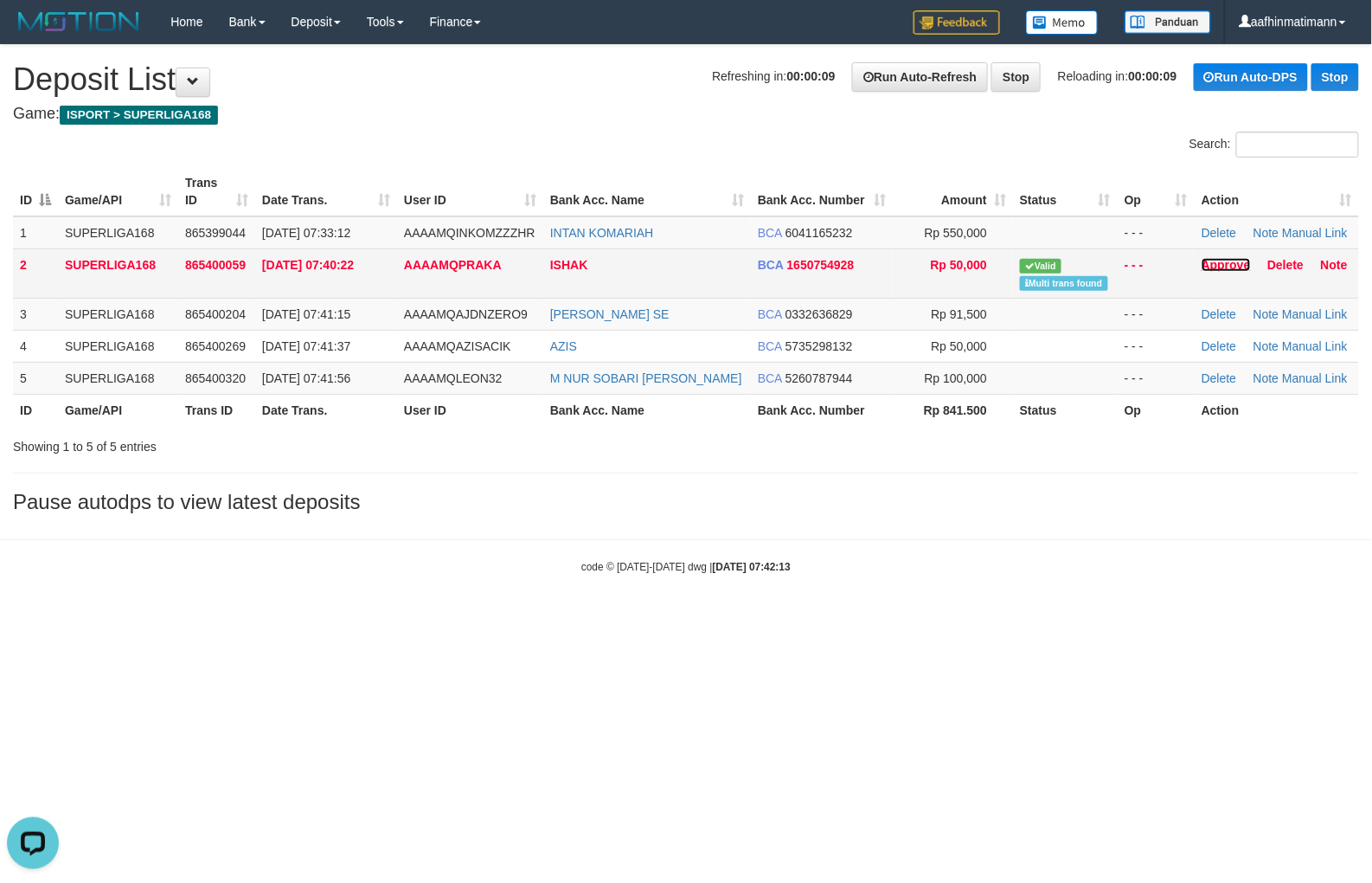
click at [1213, 258] on link "Approve" at bounding box center [1226, 264] width 50 height 14
click at [731, 508] on h3 "Pause autodps to view latest deposits" at bounding box center [686, 502] width 1347 height 23
